Goal: Task Accomplishment & Management: Complete application form

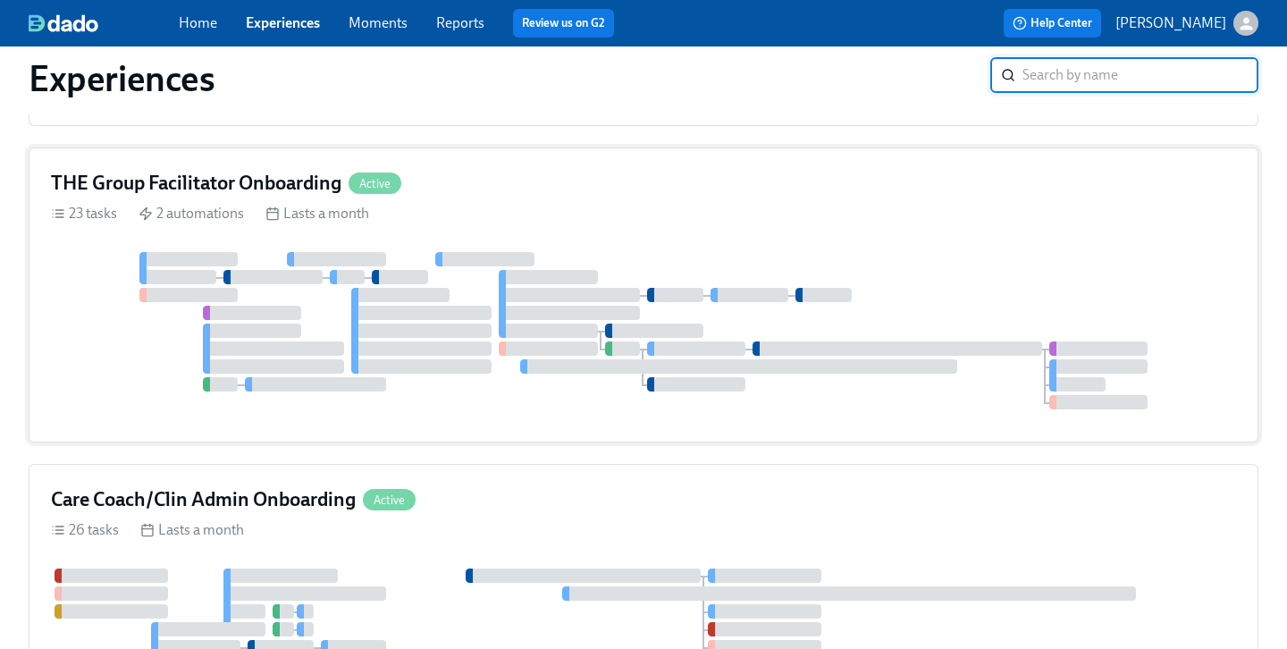
scroll to position [436, 0]
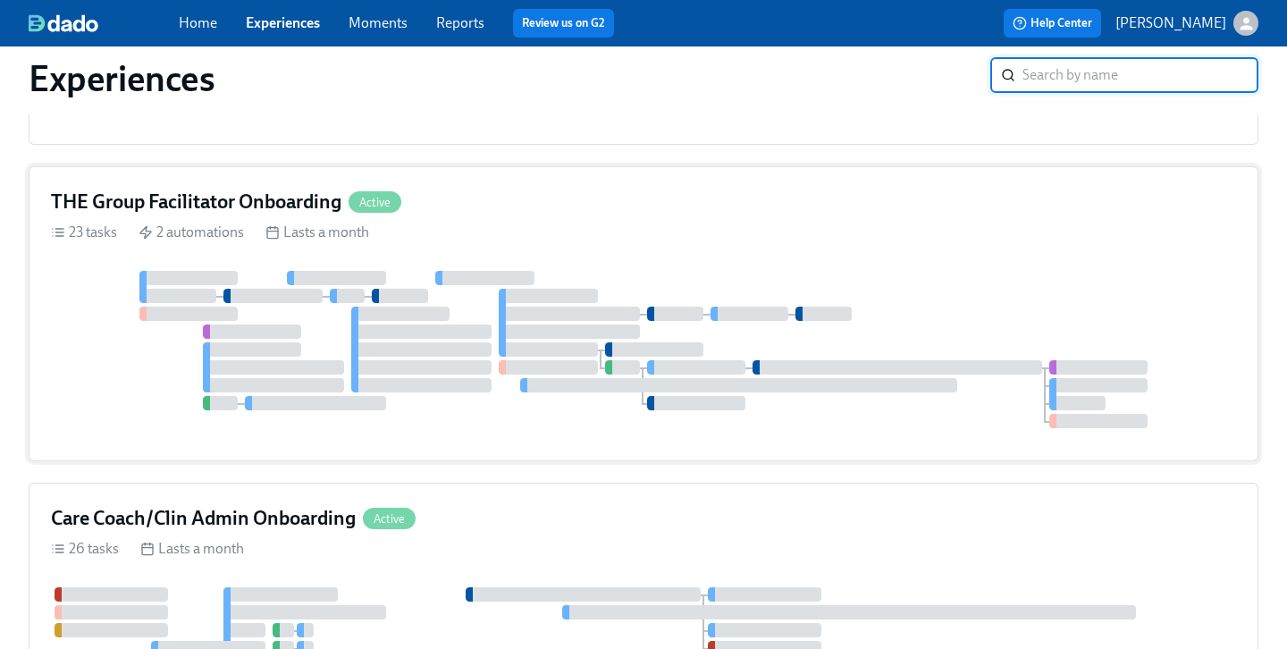
click at [616, 212] on div "THE Group Facilitator Onboarding Active" at bounding box center [643, 202] width 1185 height 27
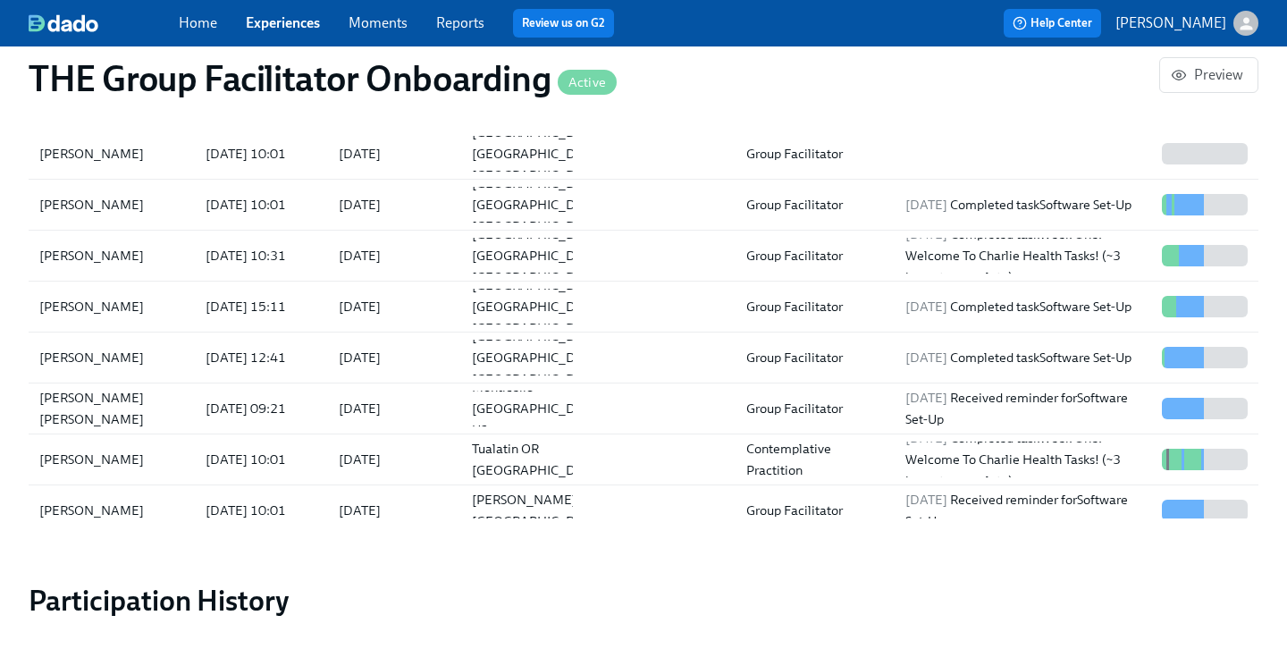
scroll to position [1787, 0]
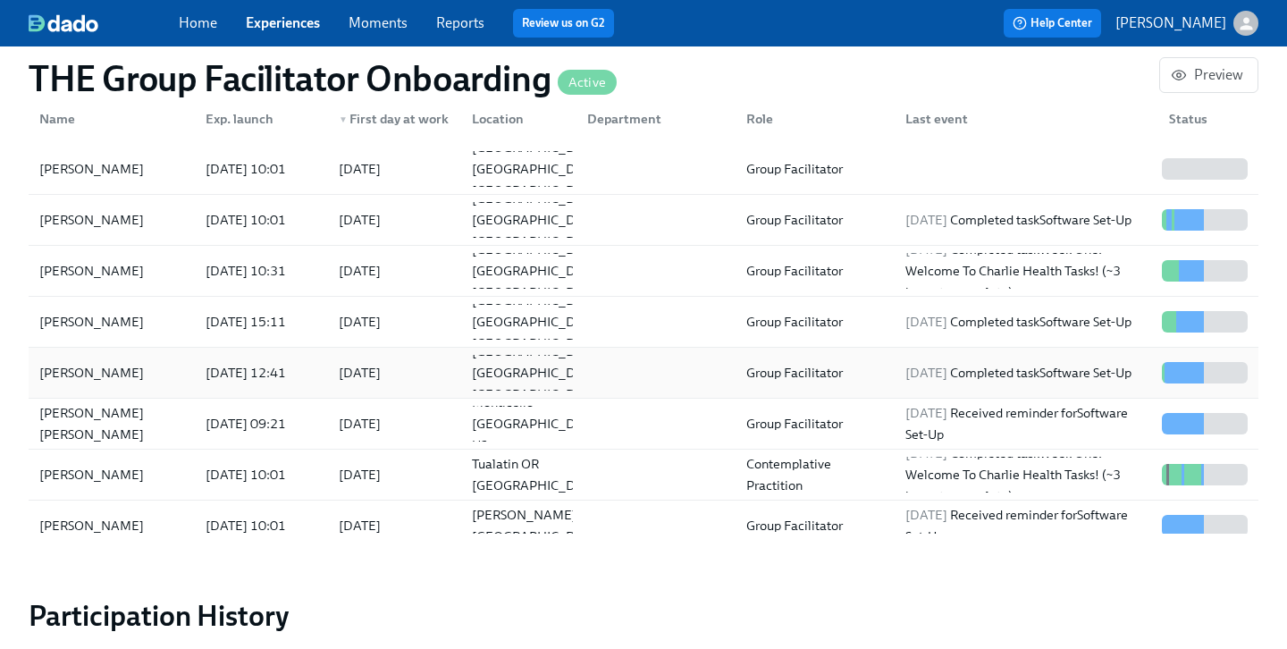
click at [102, 376] on div "[PERSON_NAME]" at bounding box center [91, 372] width 119 height 21
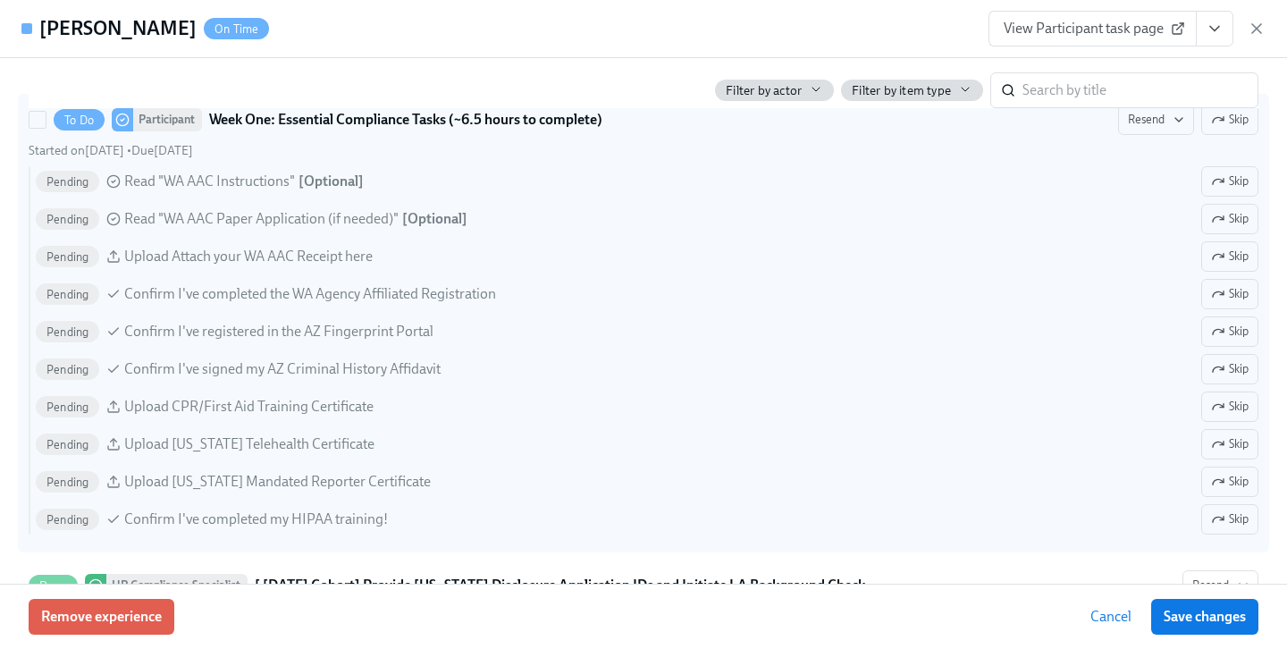
scroll to position [1455, 0]
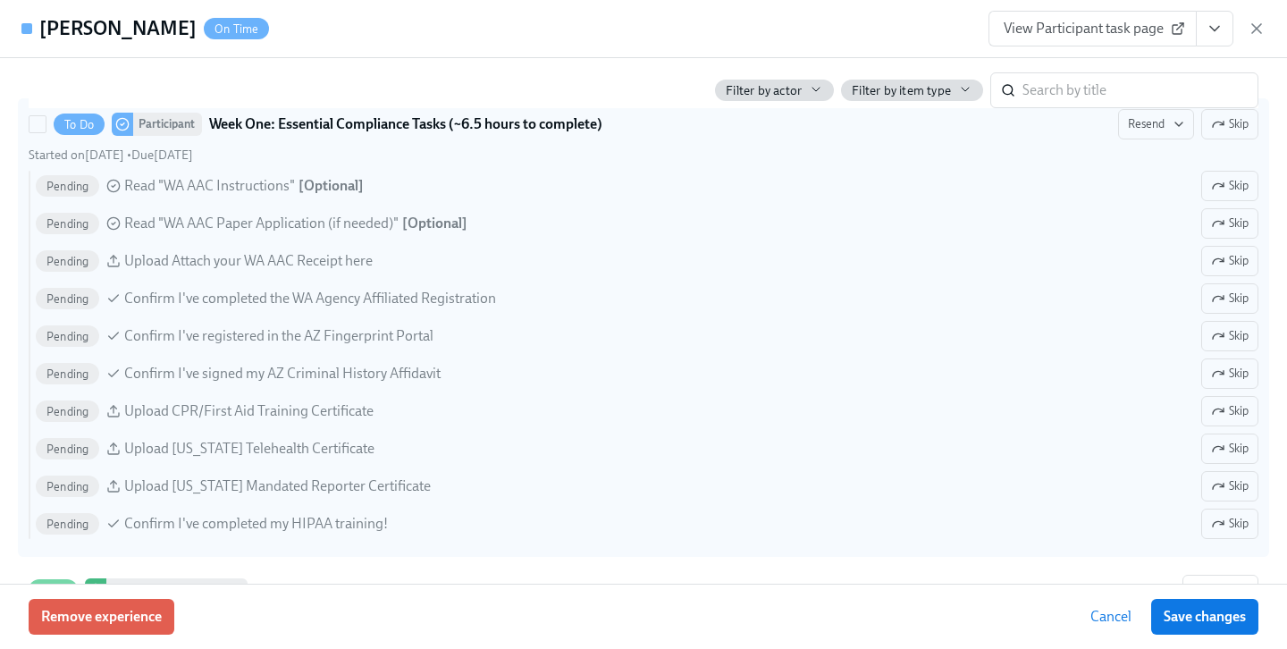
click at [275, 187] on span "Read "WA AAC Instructions"" at bounding box center [209, 186] width 171 height 20
click at [46, 132] on input "To Do Participant Week One: Essential Compliance Tasks (~6.5 hours to complete)…" at bounding box center [37, 124] width 16 height 16
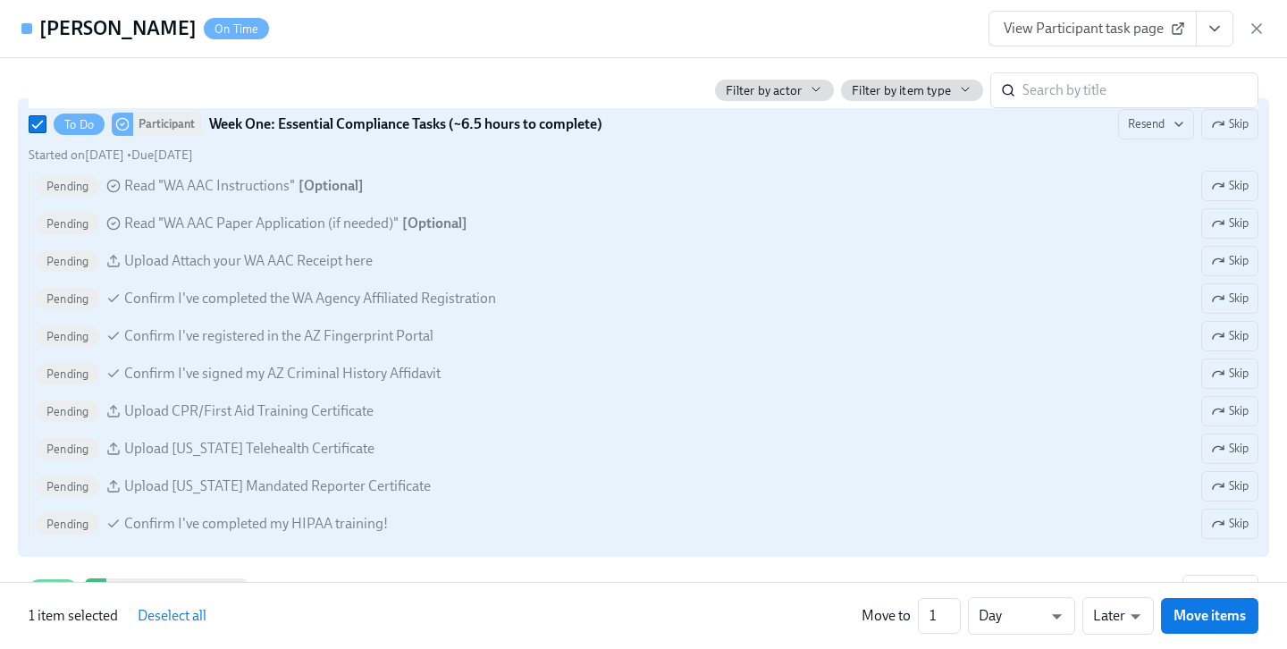
click at [275, 188] on span "Read "WA AAC Instructions"" at bounding box center [209, 186] width 171 height 20
click at [46, 132] on input "To Do Participant Week One: Essential Compliance Tasks (~6.5 hours to complete)…" at bounding box center [37, 124] width 16 height 16
checkbox input "false"
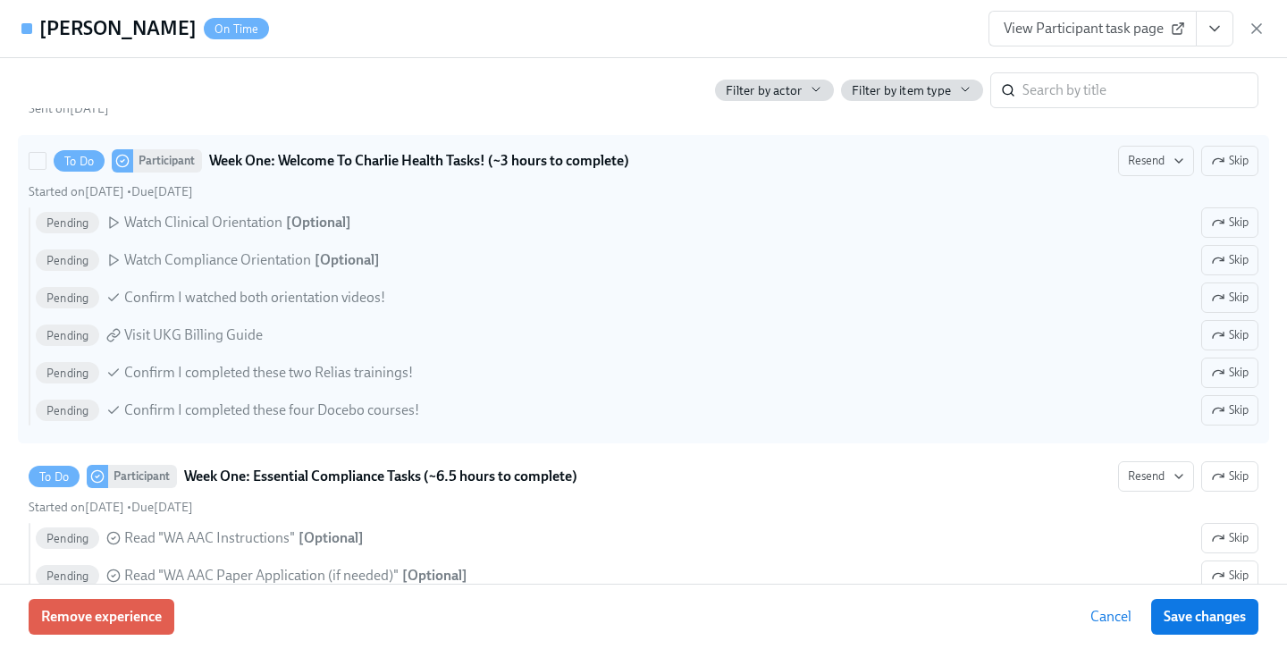
scroll to position [1068, 0]
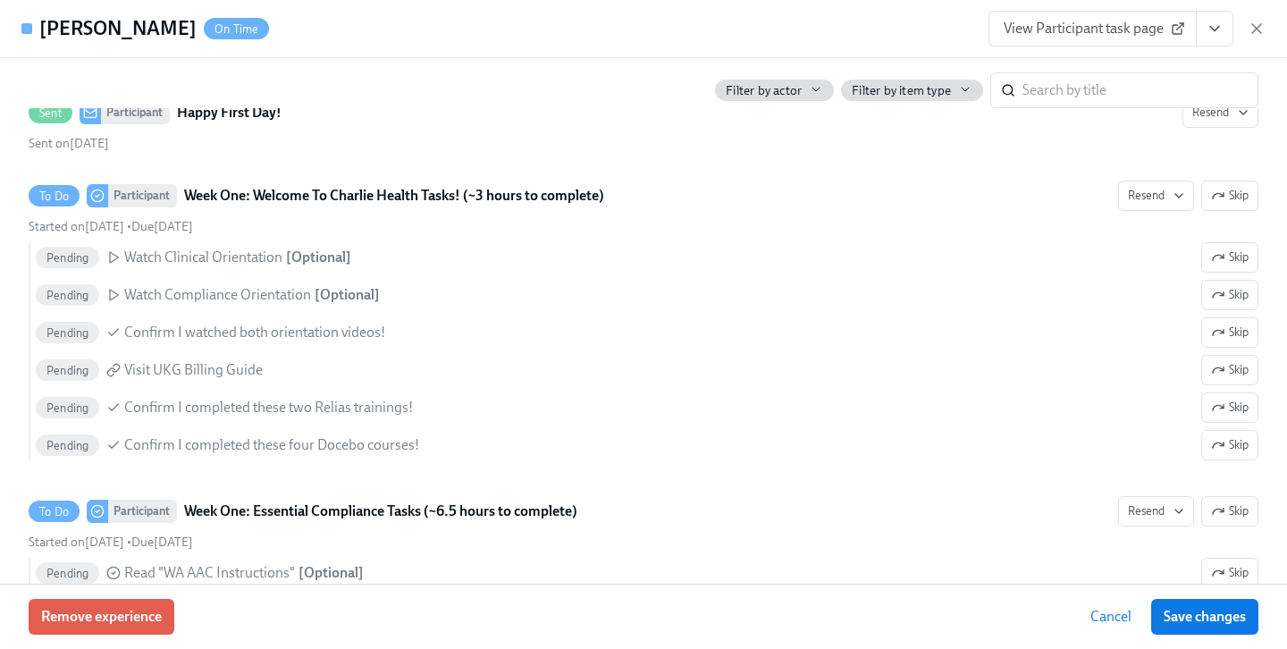
click at [1254, 30] on icon "button" at bounding box center [1256, 28] width 9 height 9
